Goal: Use online tool/utility: Utilize a website feature to perform a specific function

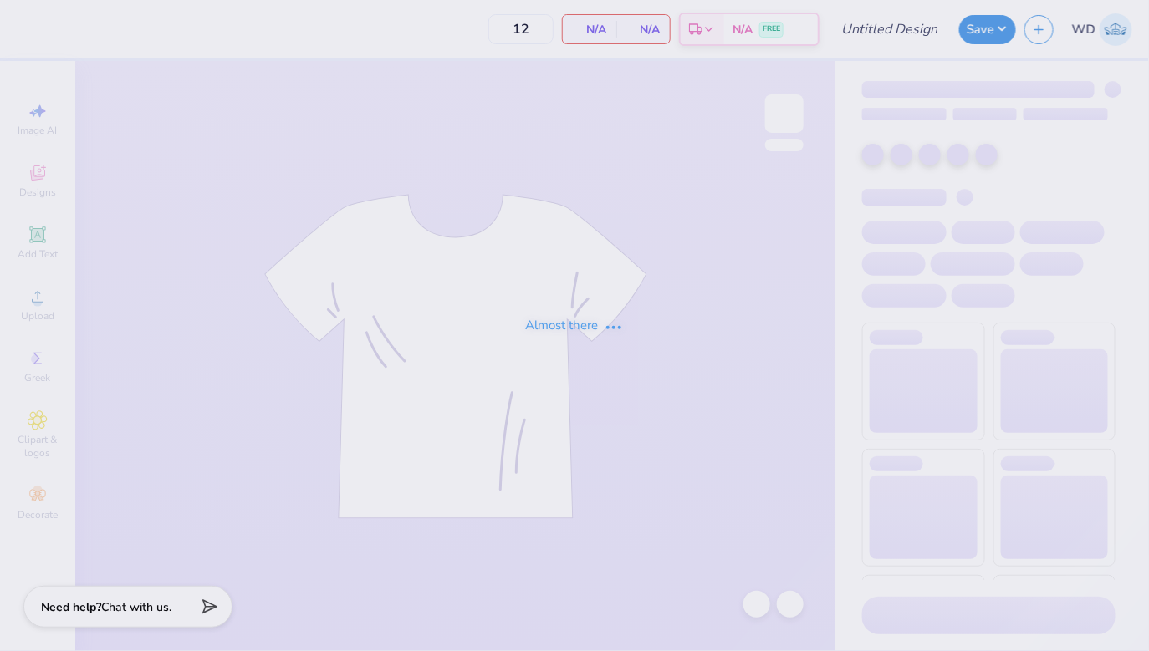
type input "Delt Gamma Anchor Splash"
type input "100"
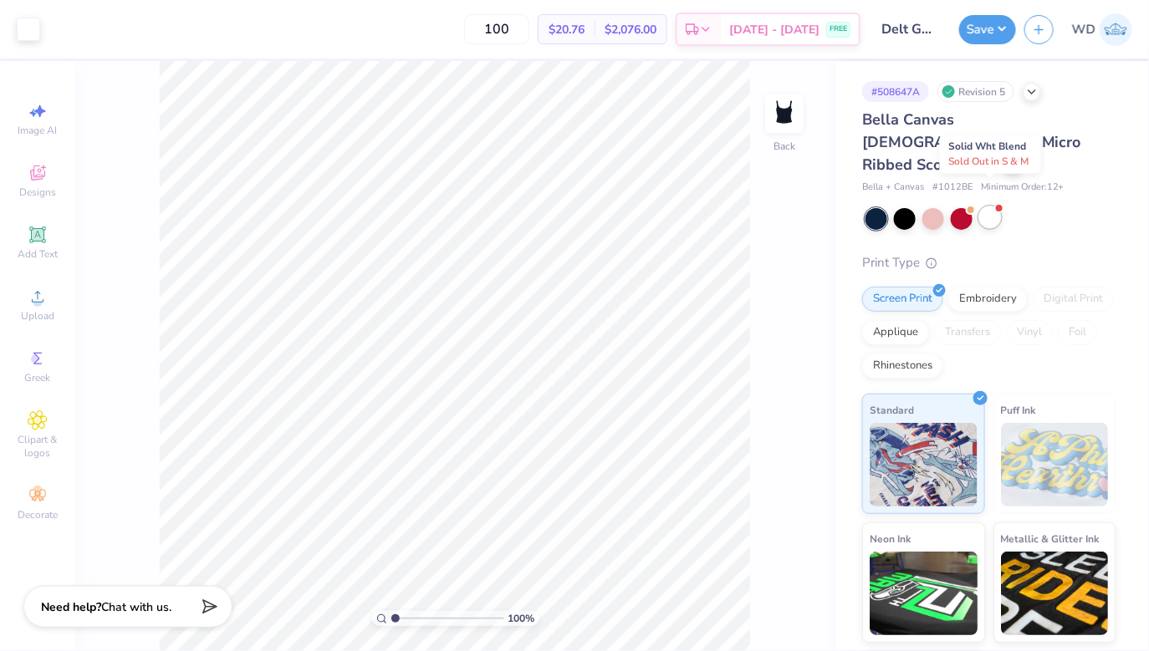
click at [997, 207] on div at bounding box center [990, 218] width 22 height 22
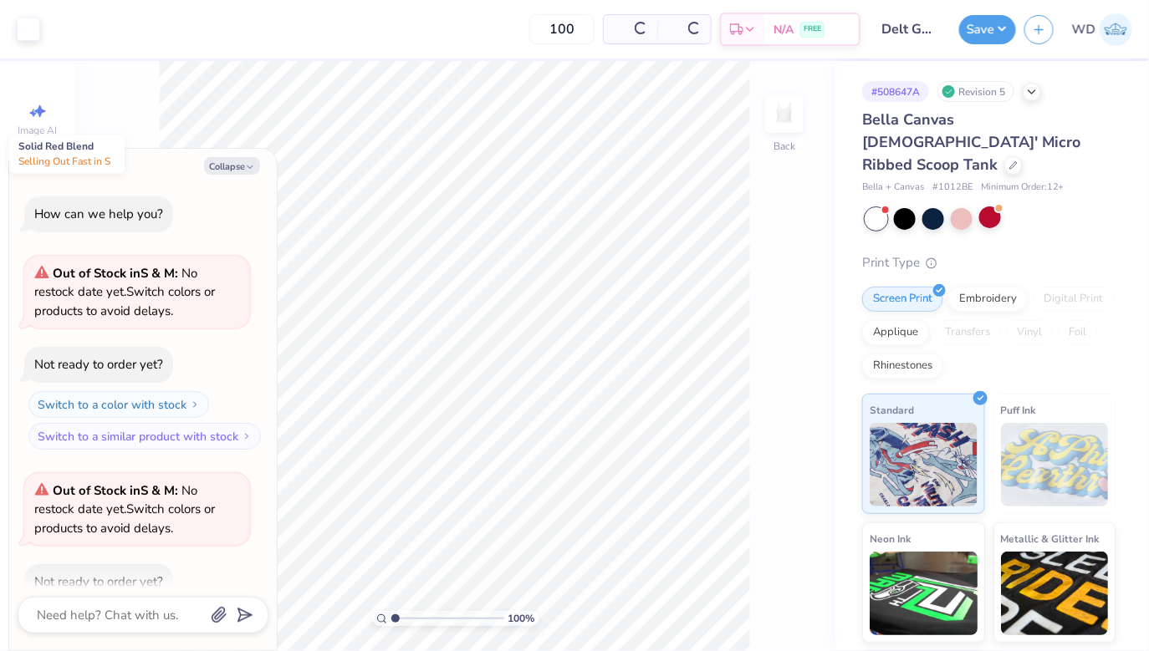
scroll to position [91, 0]
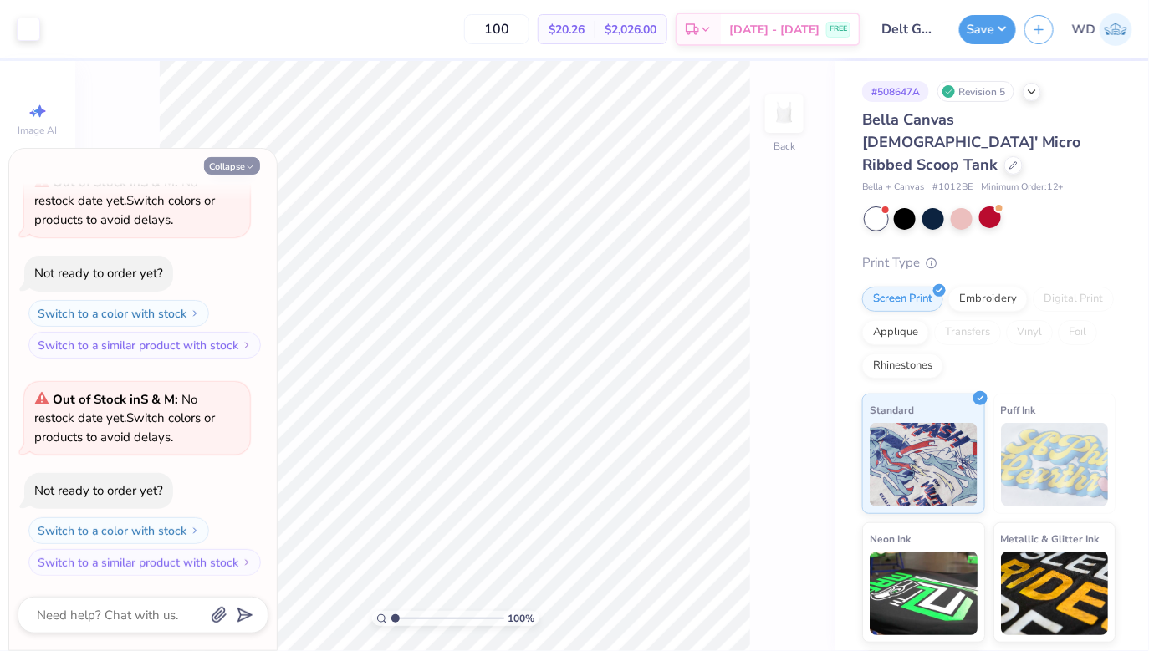
click at [239, 166] on button "Collapse" at bounding box center [232, 166] width 56 height 18
type textarea "x"
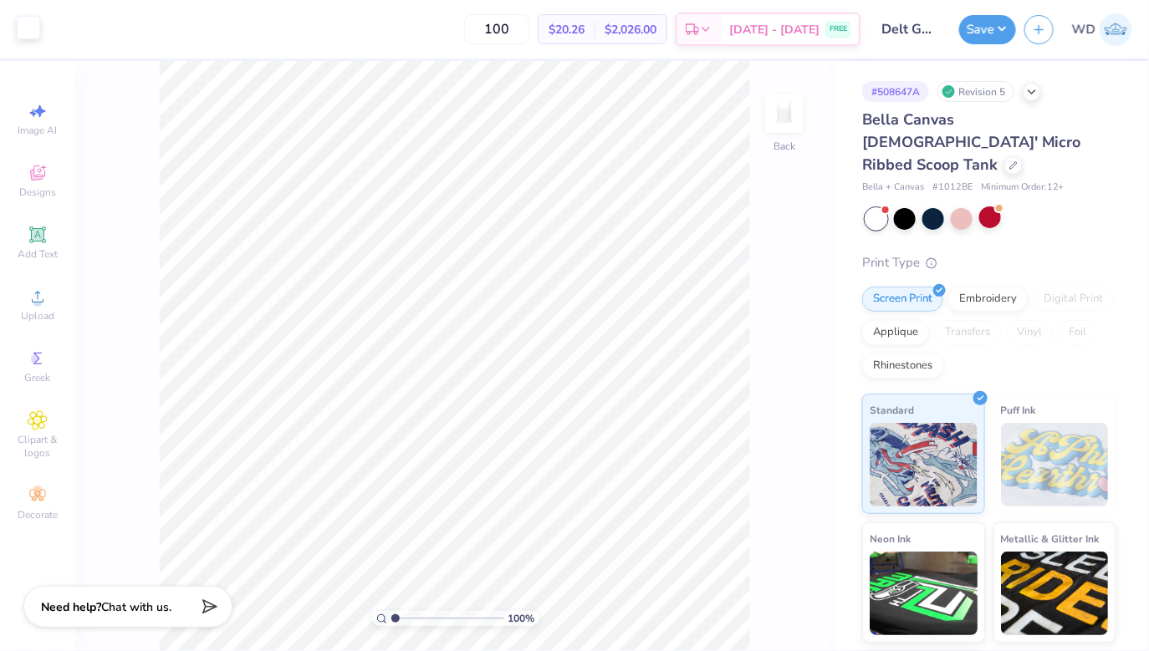
click at [20, 28] on div at bounding box center [28, 27] width 23 height 23
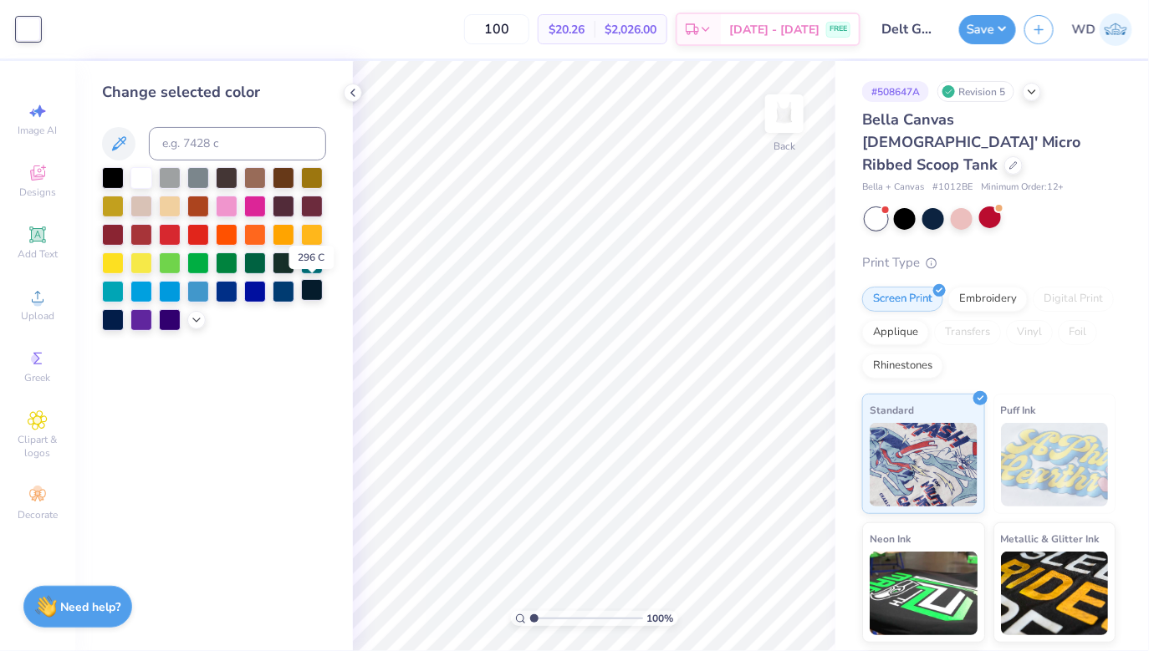
click at [314, 294] on div at bounding box center [312, 290] width 22 height 22
click at [220, 288] on div at bounding box center [227, 290] width 22 height 22
click at [354, 95] on polyline at bounding box center [352, 92] width 3 height 7
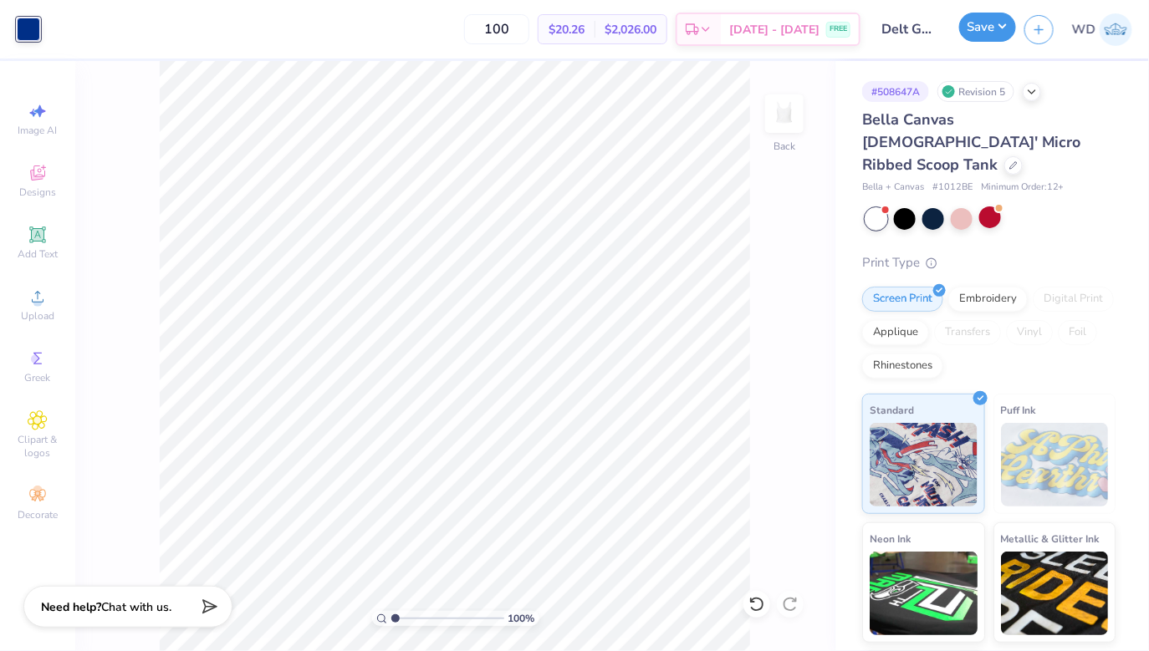
click at [991, 33] on button "Save" at bounding box center [987, 27] width 57 height 29
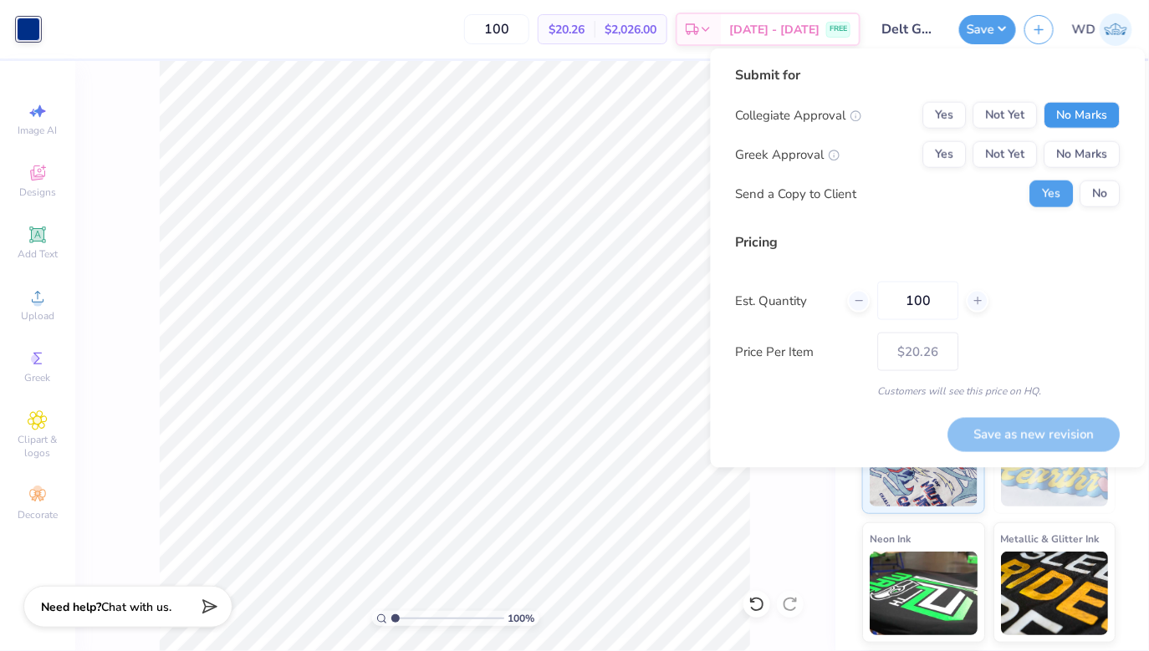
click at [1071, 106] on button "No Marks" at bounding box center [1082, 115] width 76 height 27
click at [923, 158] on button "Yes" at bounding box center [944, 154] width 43 height 27
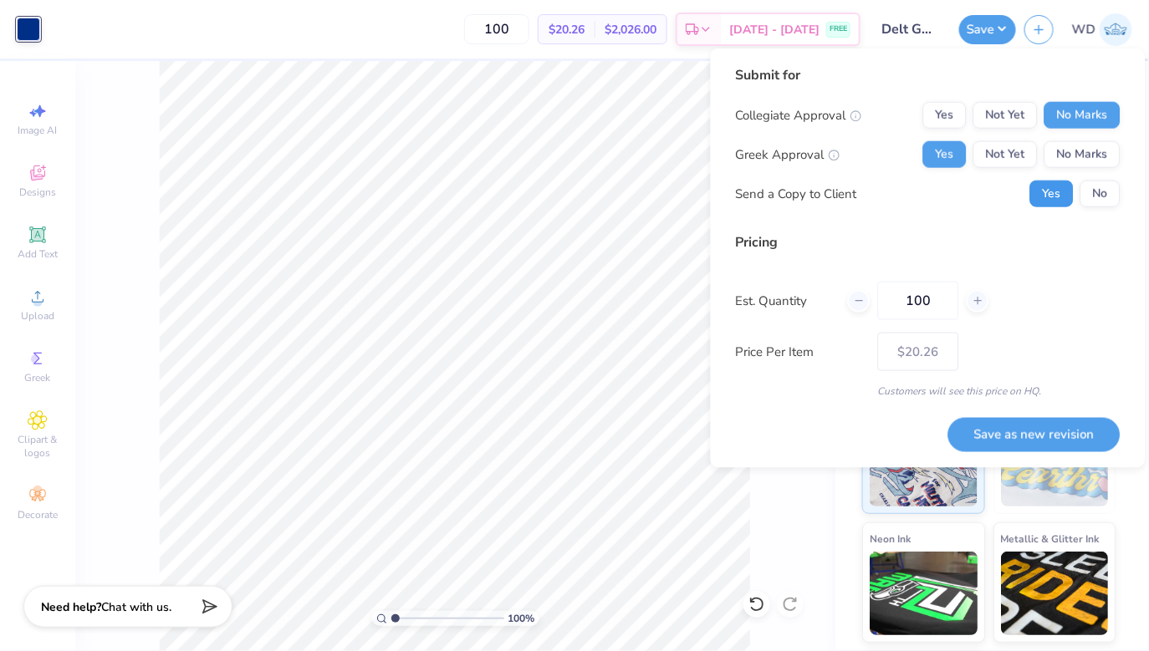
click at [1058, 197] on button "Yes" at bounding box center [1051, 194] width 43 height 27
click at [1099, 201] on button "No" at bounding box center [1100, 194] width 40 height 27
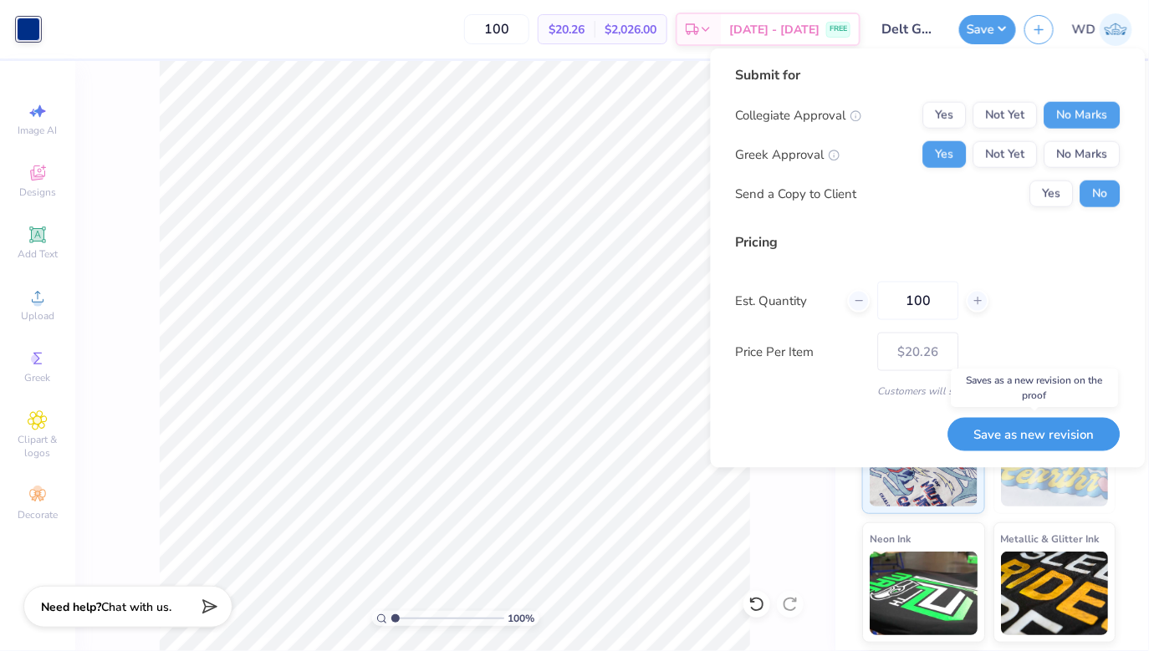
click at [1028, 439] on button "Save as new revision" at bounding box center [1034, 434] width 172 height 34
type input "$20.26"
